Goal: Navigation & Orientation: Go to known website

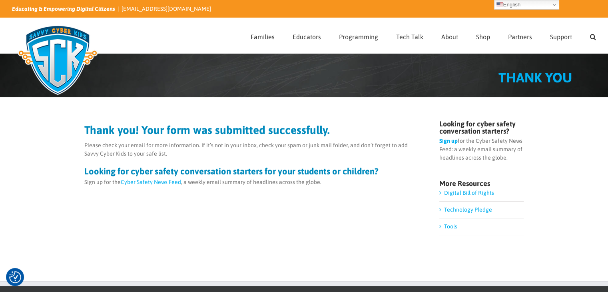
click at [70, 60] on img at bounding box center [58, 60] width 92 height 80
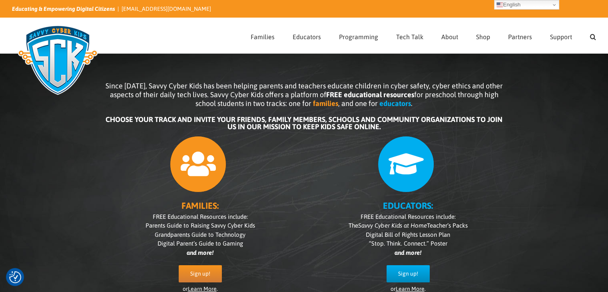
click at [343, 151] on div at bounding box center [408, 162] width 192 height 60
click at [344, 151] on div at bounding box center [408, 162] width 192 height 60
